Goal: Task Accomplishment & Management: Manage account settings

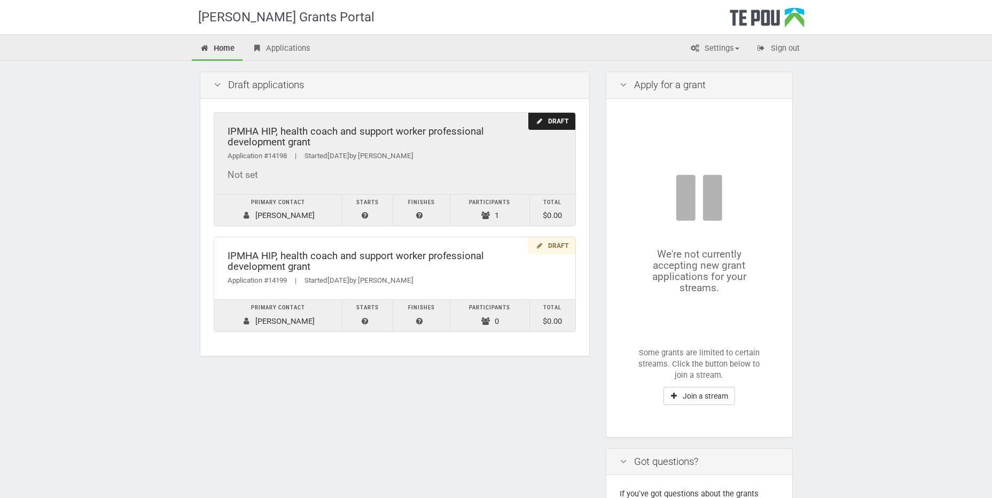
click at [548, 122] on div "Draft" at bounding box center [552, 122] width 46 height 18
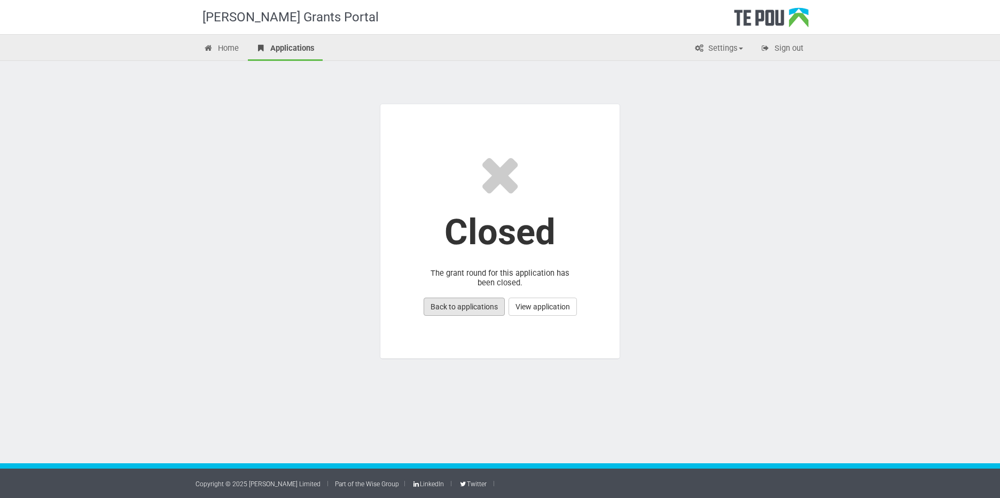
click at [470, 302] on link "Back to applications" at bounding box center [464, 307] width 81 height 18
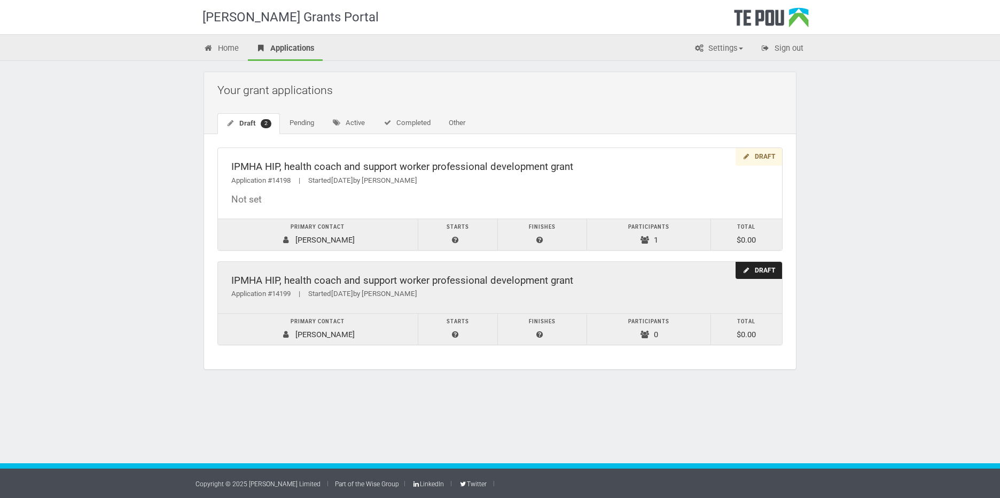
click at [758, 273] on div "Draft" at bounding box center [759, 271] width 46 height 18
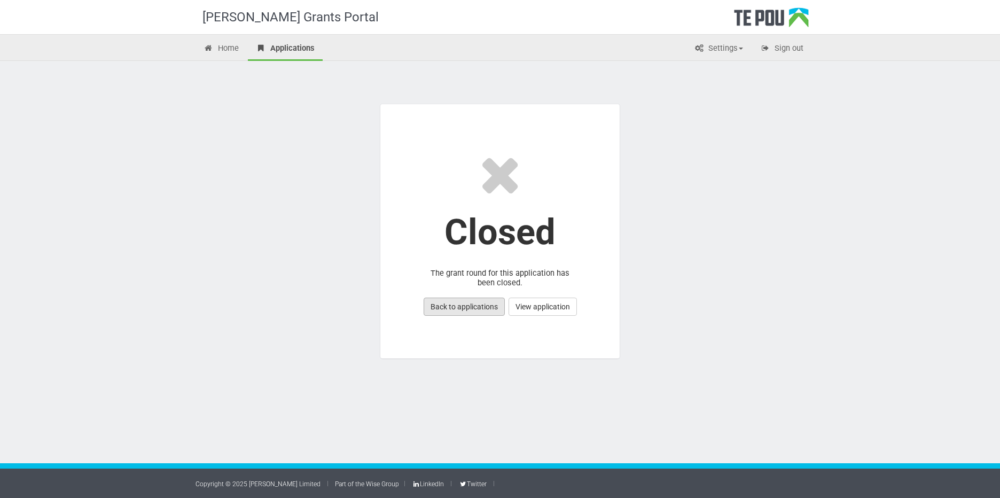
click at [472, 308] on link "Back to applications" at bounding box center [464, 307] width 81 height 18
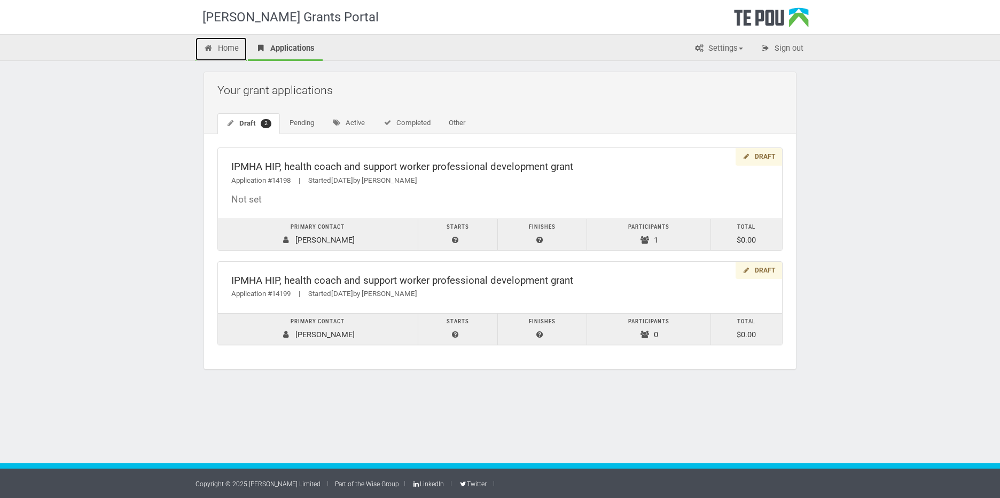
click at [222, 51] on link "Home" at bounding box center [221, 49] width 51 height 24
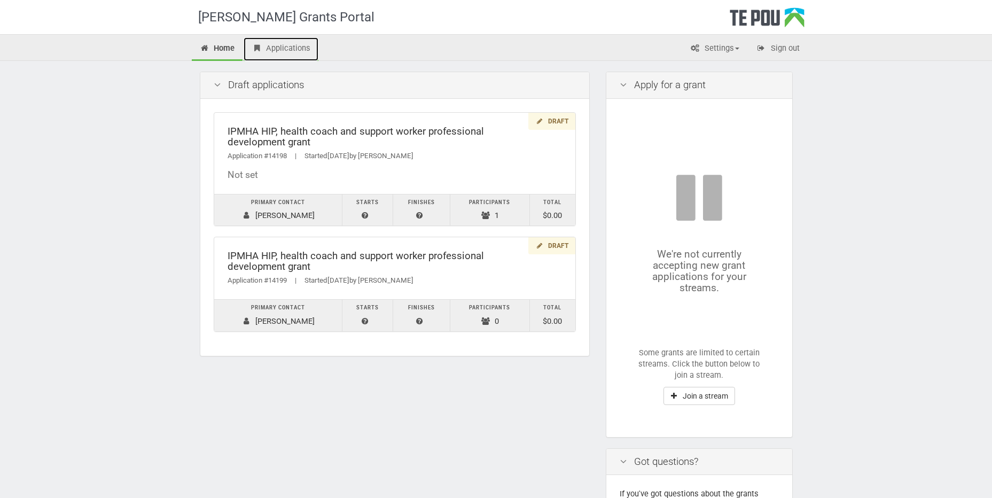
click at [299, 47] on link "Applications" at bounding box center [281, 49] width 75 height 24
click at [733, 48] on link "Settings" at bounding box center [714, 49] width 65 height 24
click at [692, 67] on link "Profile" at bounding box center [706, 71] width 84 height 15
click at [283, 46] on link "Applications" at bounding box center [281, 49] width 75 height 24
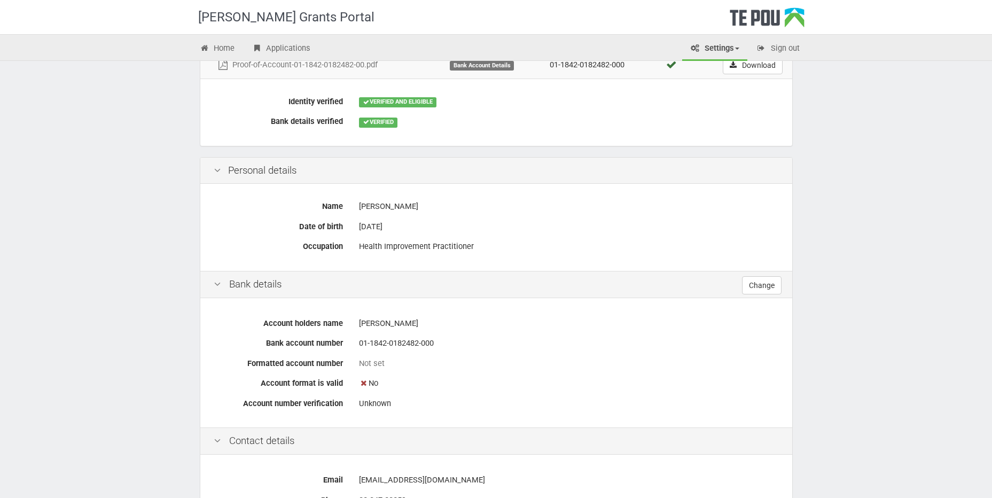
scroll to position [321, 0]
